Goal: Task Accomplishment & Management: Use online tool/utility

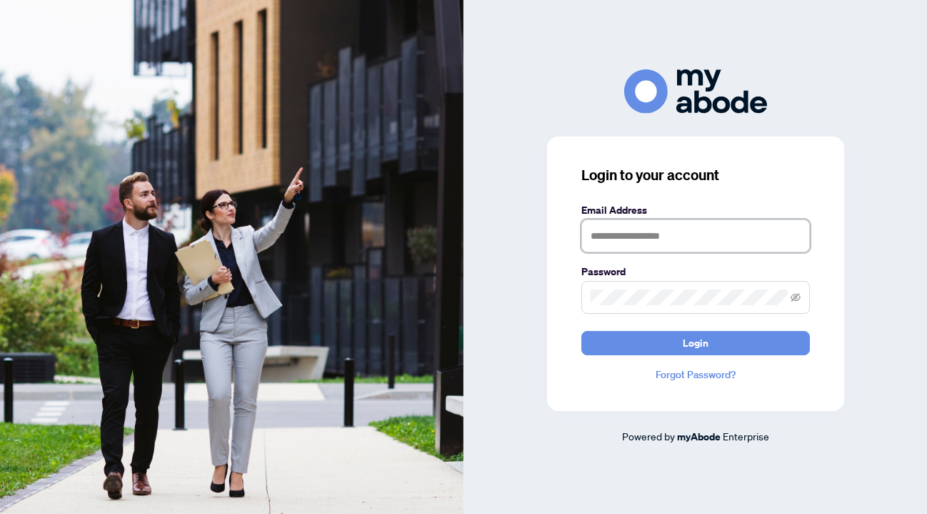
type input "**********"
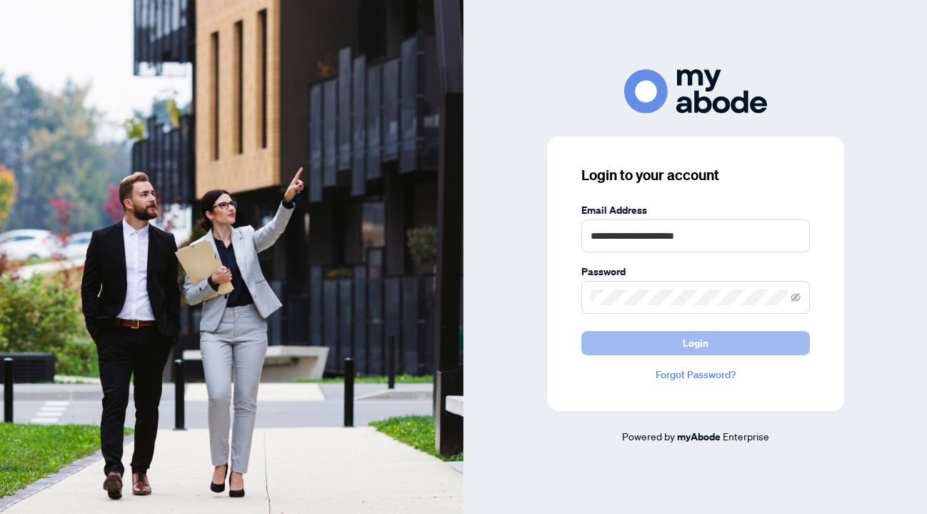
click at [682, 343] on button "Login" at bounding box center [696, 343] width 229 height 24
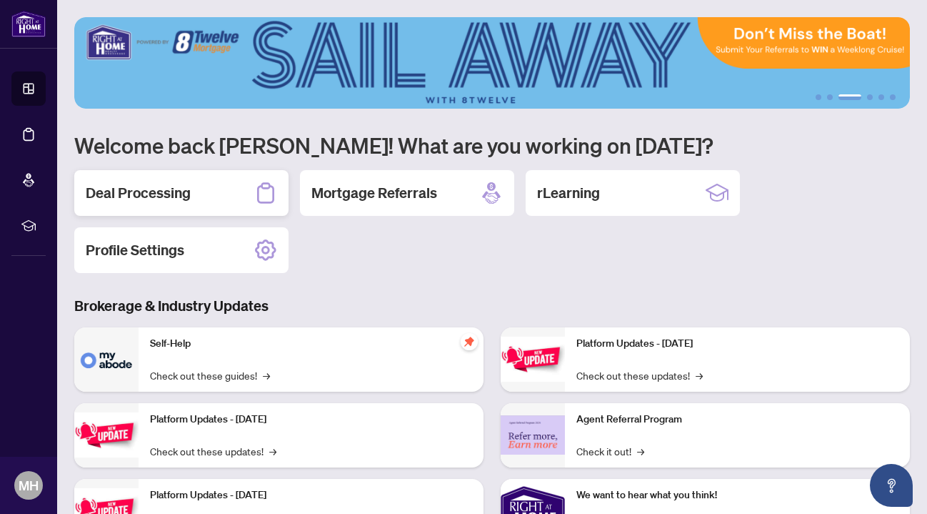
click at [142, 193] on h2 "Deal Processing" at bounding box center [138, 193] width 105 height 20
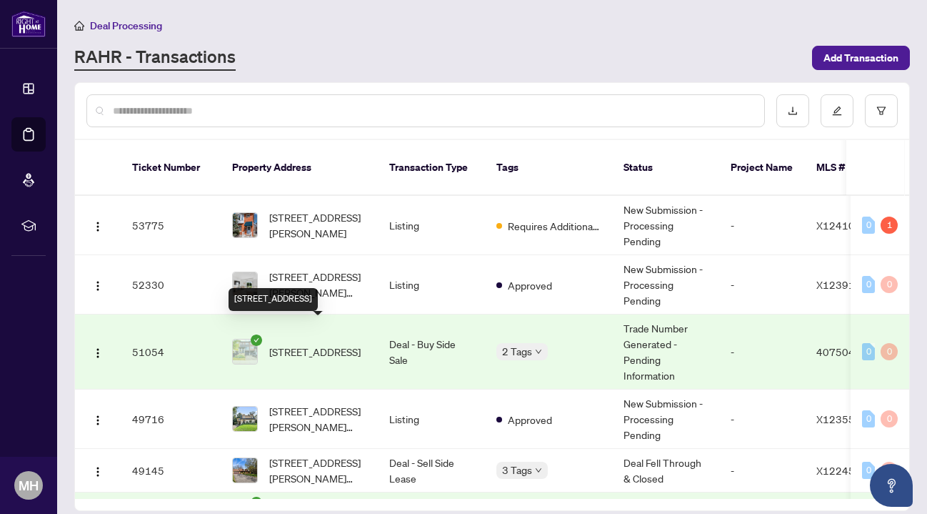
click at [300, 344] on span "27 Soho Street, Stoney Creek, ON L8J 0L4, Canada" at bounding box center [314, 352] width 91 height 16
